Goal: Task Accomplishment & Management: Manage account settings

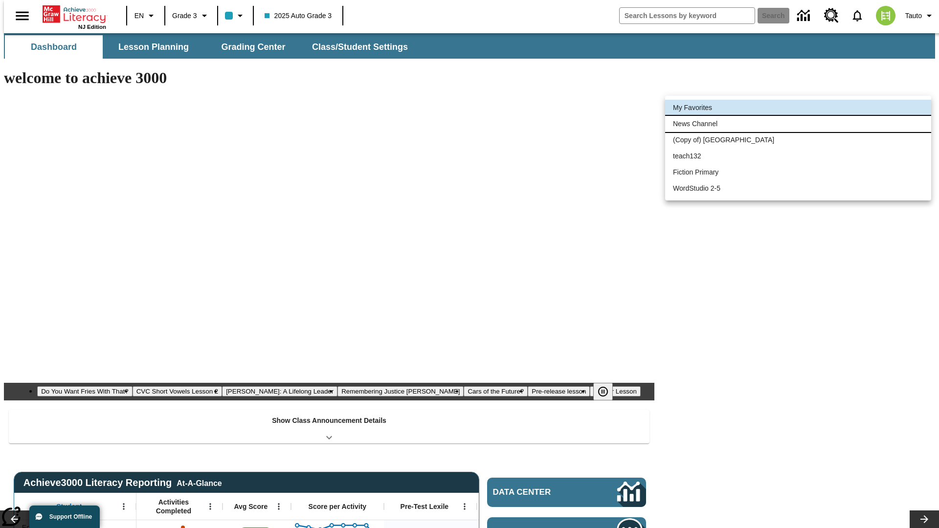
click at [798, 124] on li "News Channel" at bounding box center [798, 124] width 266 height 16
type input "120"
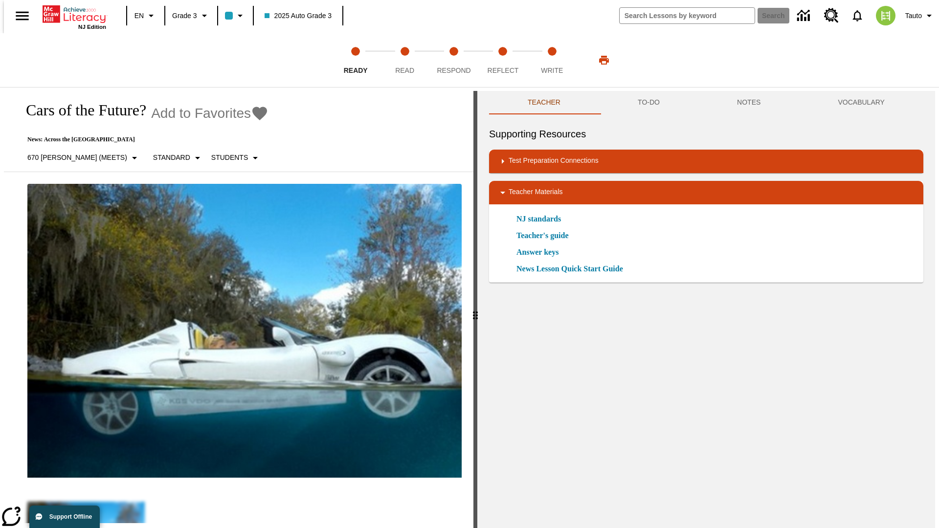
click at [252, 114] on icon "Add to Favorites - Cars of the Future?" at bounding box center [259, 114] width 15 height 14
